Goal: Task Accomplishment & Management: Manage account settings

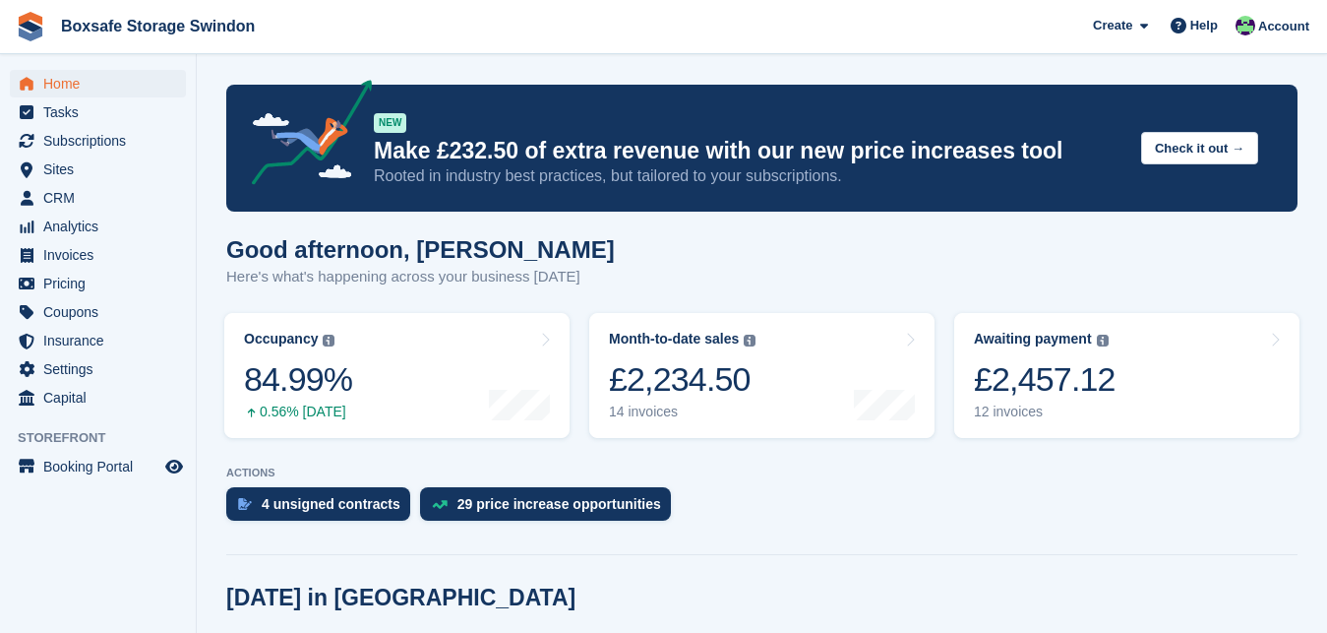
click at [1068, 379] on div "£2,457.12" at bounding box center [1045, 379] width 142 height 40
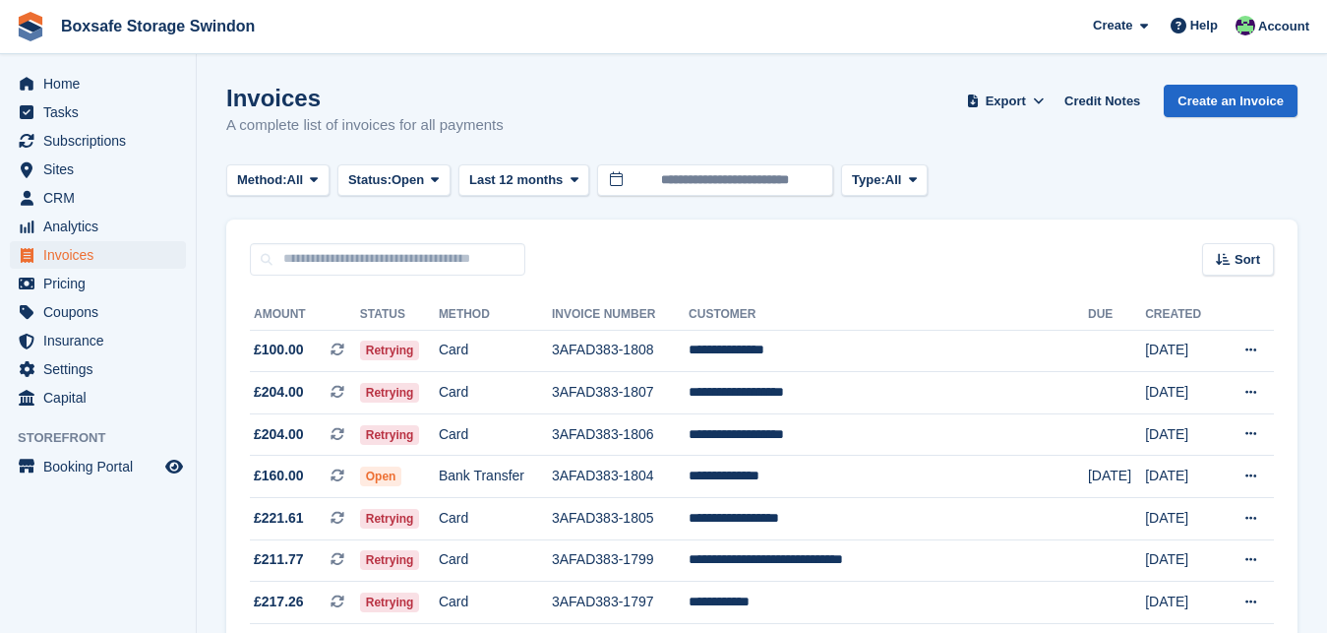
click at [699, 130] on div "Invoices A complete list of invoices for all payments Export Export Invoices Ex…" at bounding box center [762, 123] width 1072 height 76
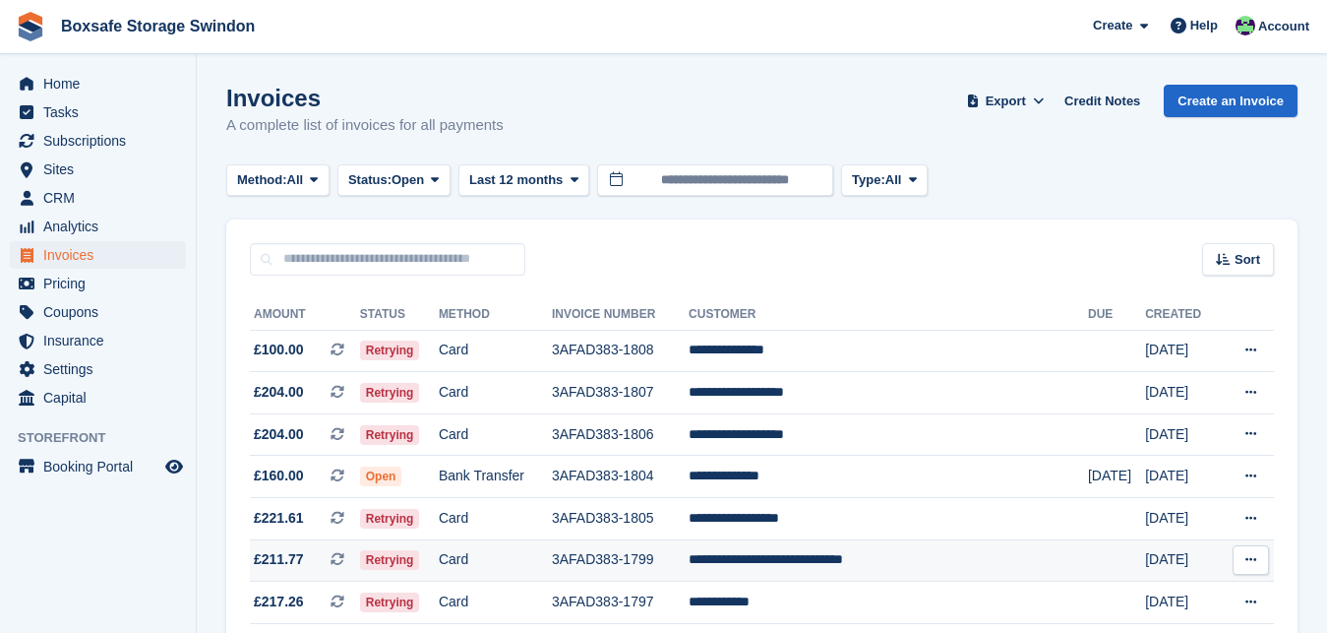
click at [903, 556] on td "**********" at bounding box center [888, 560] width 399 height 42
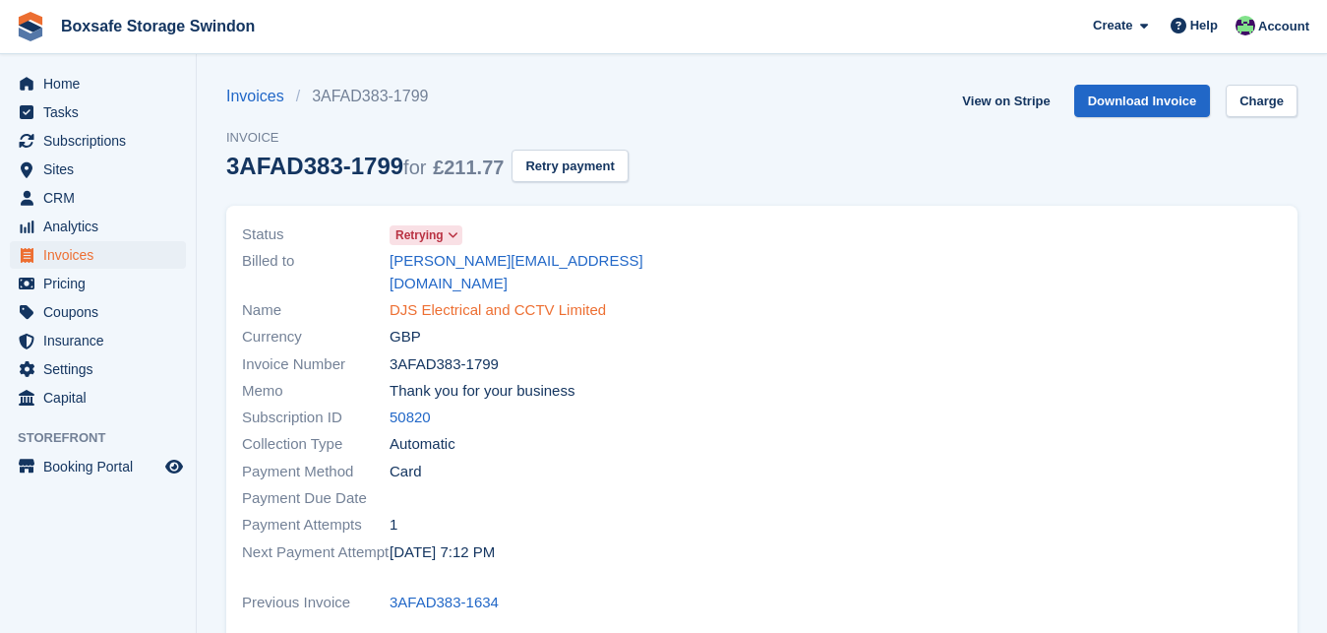
click at [479, 299] on link "DJS Electrical and CCTV Limited" at bounding box center [498, 310] width 216 height 23
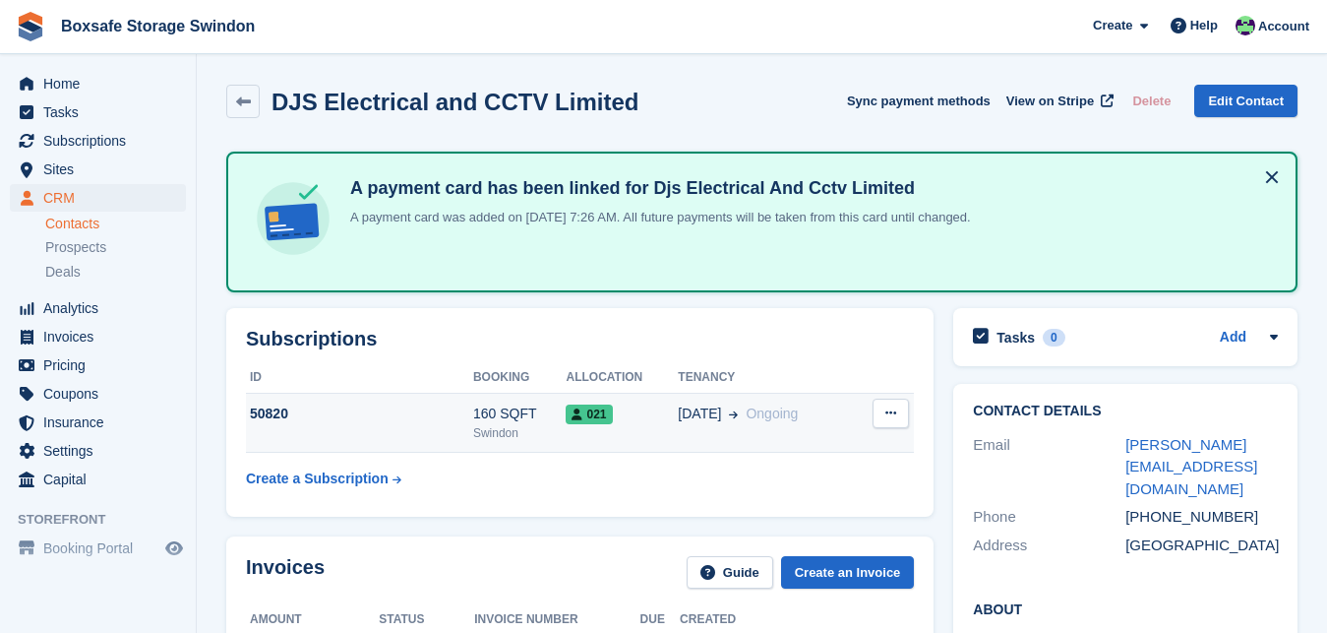
click at [258, 415] on div "50820" at bounding box center [359, 413] width 227 height 21
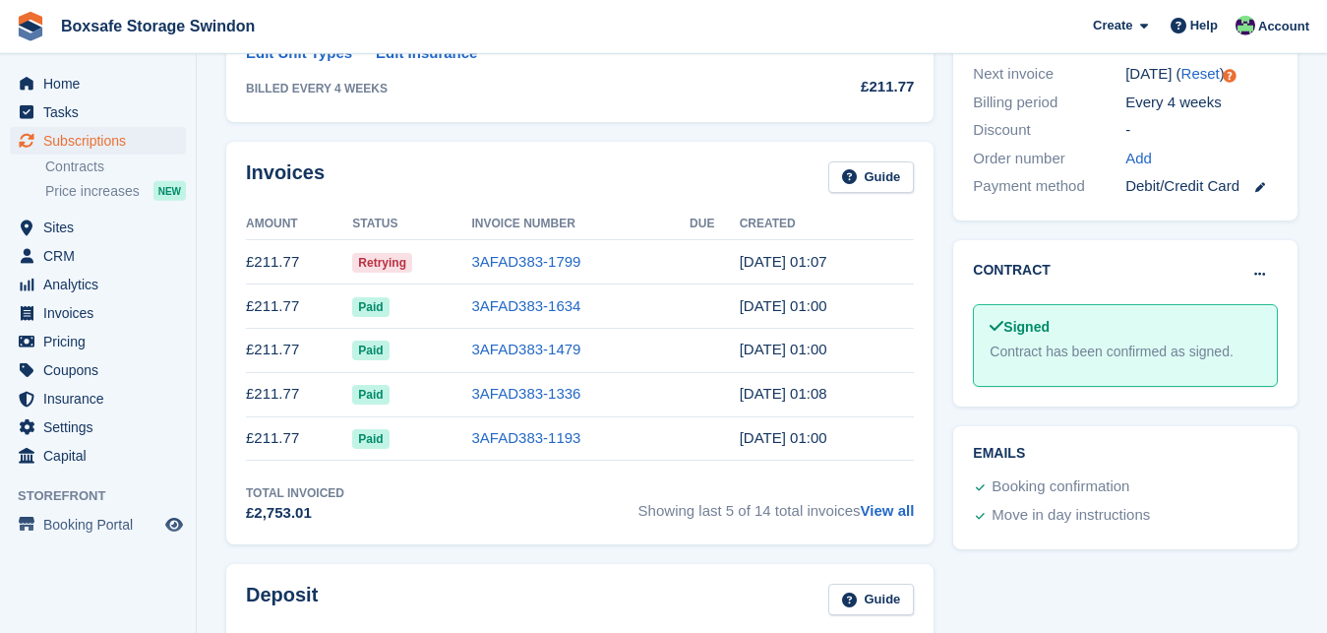
scroll to position [584, 0]
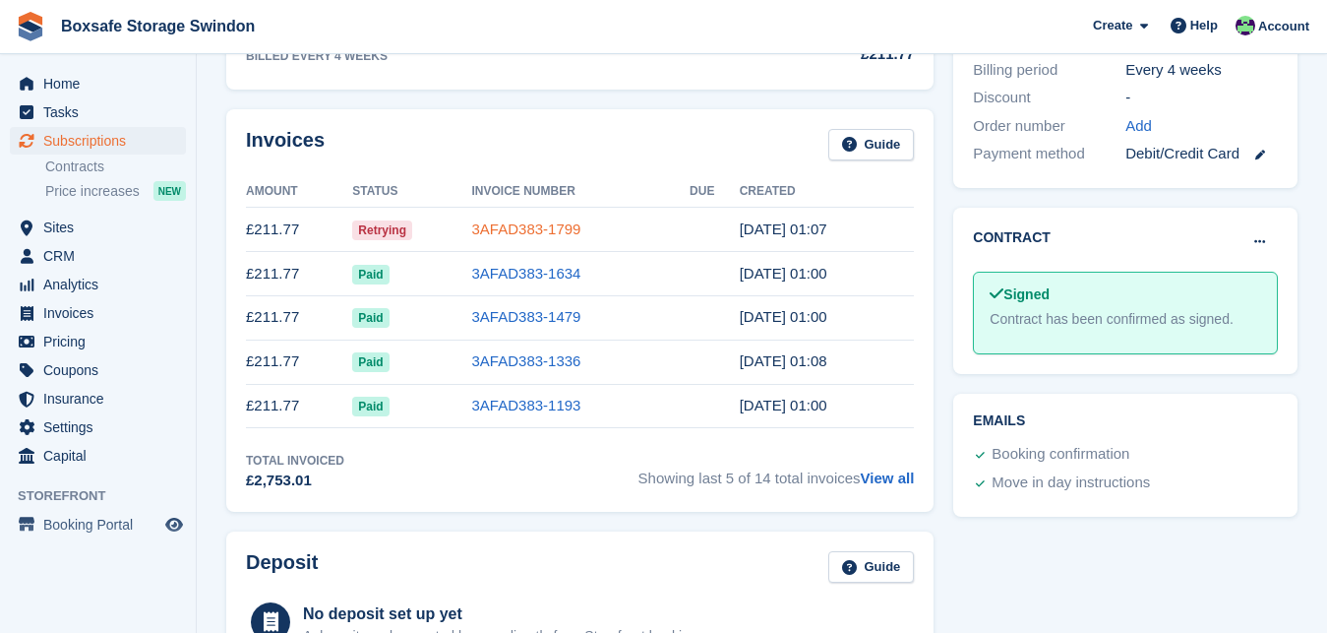
click at [513, 235] on link "3AFAD383-1799" at bounding box center [526, 228] width 109 height 17
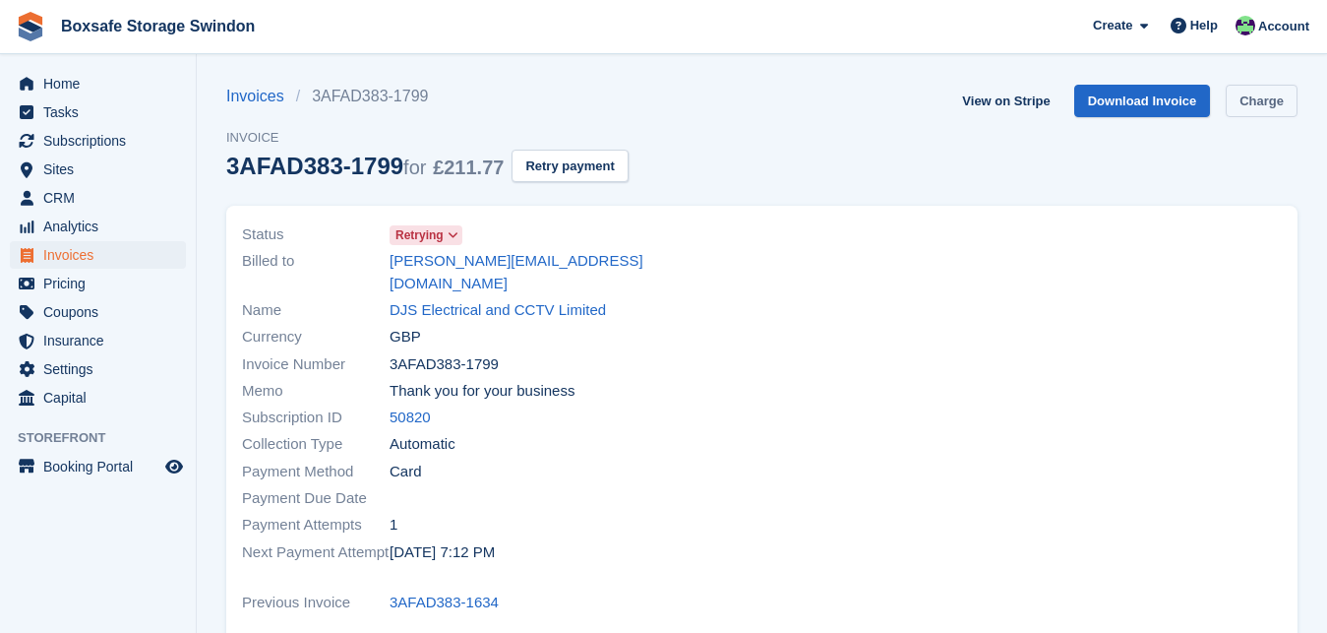
click at [1261, 103] on link "Charge" at bounding box center [1262, 101] width 72 height 32
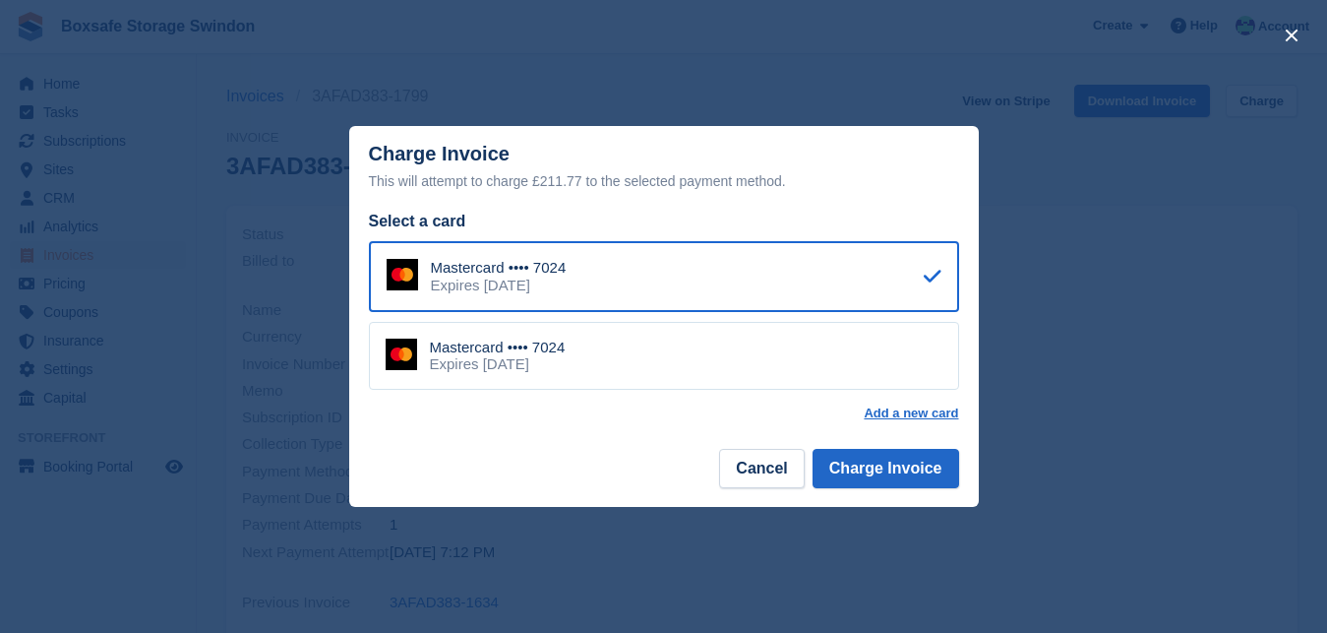
click at [852, 356] on div "Mastercard •••• 7024 Expires April 2028" at bounding box center [664, 356] width 590 height 69
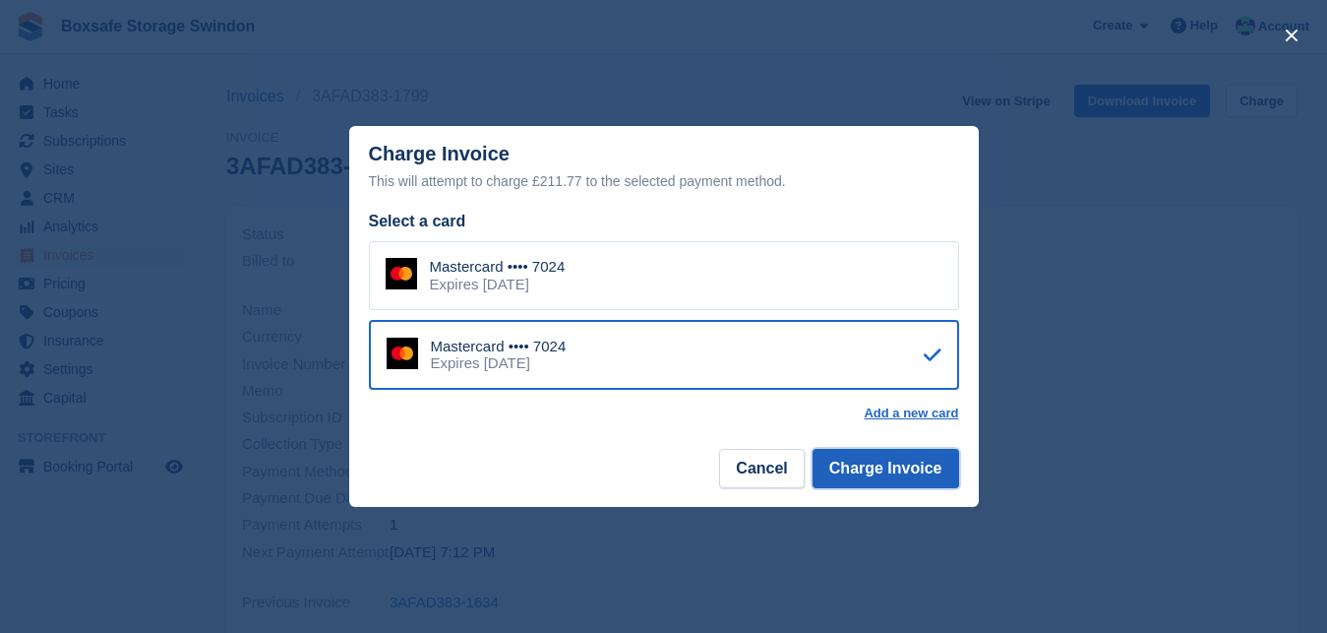
click at [906, 472] on button "Charge Invoice" at bounding box center [886, 468] width 147 height 39
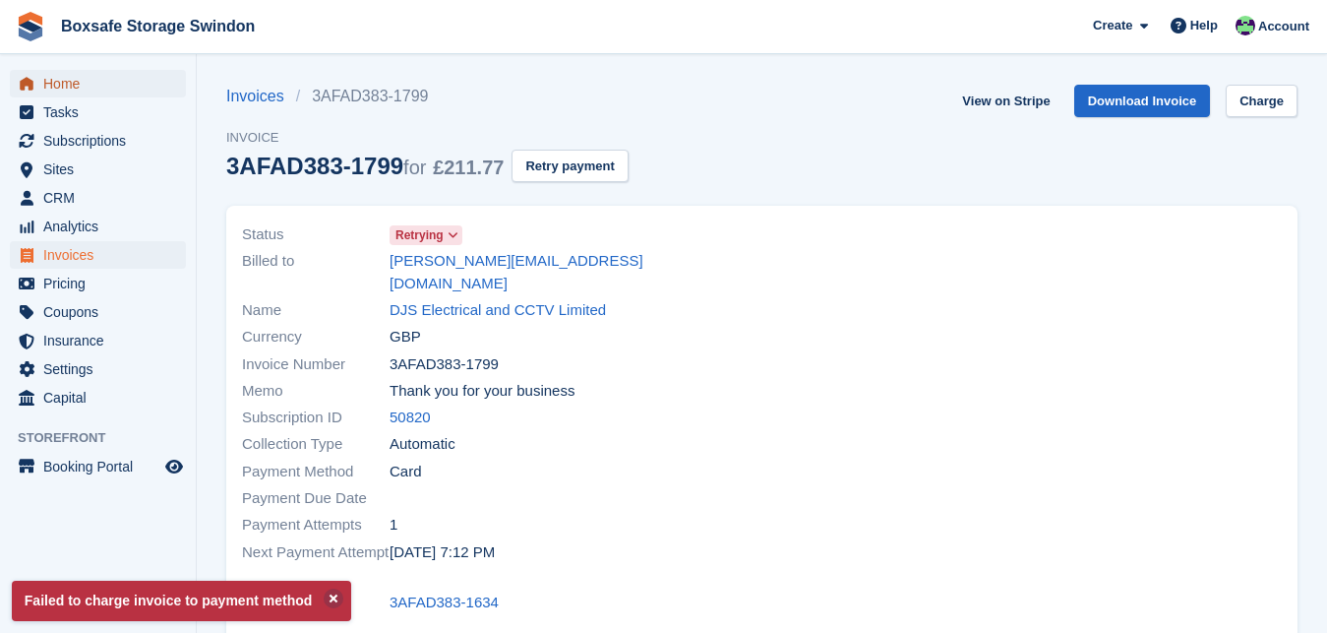
click at [65, 87] on span "Home" at bounding box center [102, 84] width 118 height 28
